Goal: Navigation & Orientation: Find specific page/section

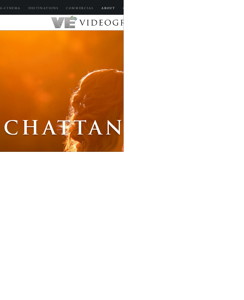
click at [231, 15] on p "A B O U T" at bounding box center [214, 15] width 34 height 15
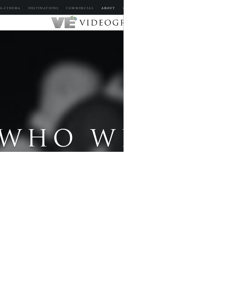
click at [231, 15] on p "A B O U T" at bounding box center [214, 15] width 34 height 15
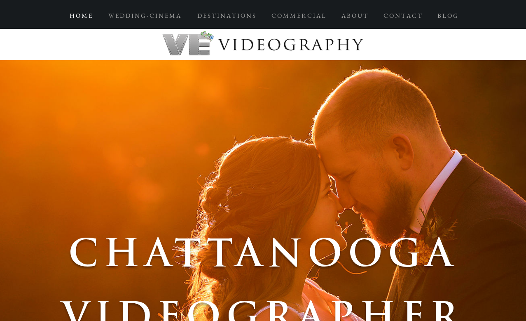
drag, startPoint x: 212, startPoint y: 14, endPoint x: 0, endPoint y: 0, distance: 212.6
click at [0, 0] on html "top of page H O M E W E D D I N G - C I N E M A D E S T I N A T I O N S C O M M…" at bounding box center [263, 160] width 526 height 321
